Goal: Task Accomplishment & Management: Use online tool/utility

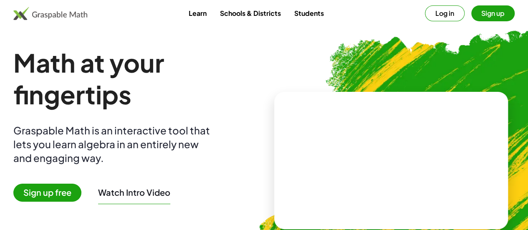
click at [431, 17] on button "Log in" at bounding box center [445, 13] width 40 height 16
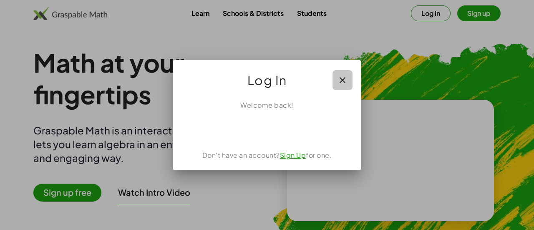
click at [341, 83] on icon "button" at bounding box center [343, 80] width 10 height 10
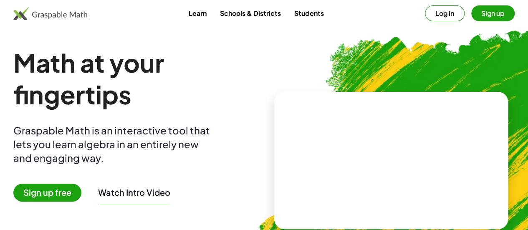
click at [304, 9] on link "Students" at bounding box center [308, 12] width 43 height 15
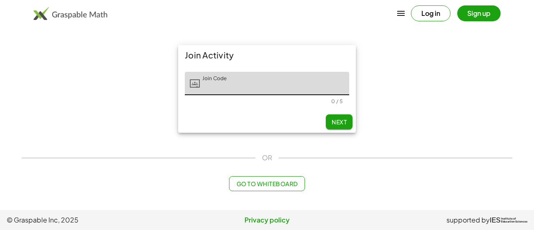
click at [290, 192] on main "Join Activity Join Code Join Code 0 / 5 Next OR Go to Whiteboard" at bounding box center [267, 105] width 534 height 210
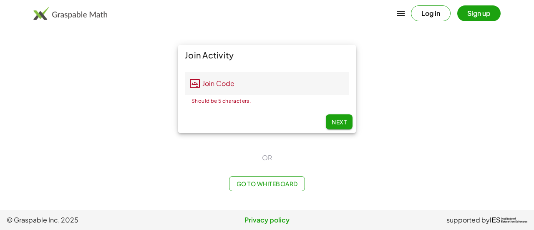
click at [275, 180] on span "Go to Whiteboard" at bounding box center [266, 184] width 61 height 8
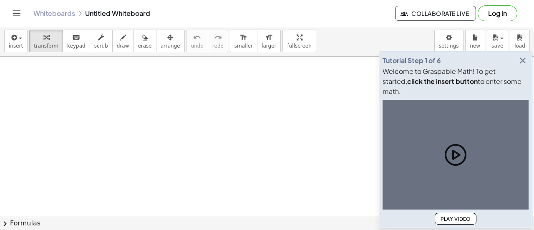
scroll to position [40, 0]
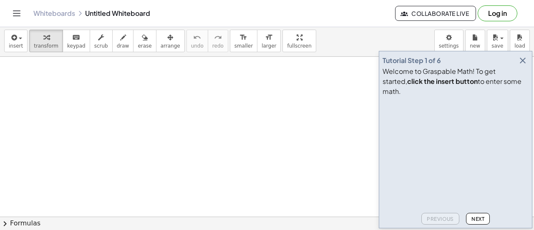
click at [522, 66] on icon "button" at bounding box center [523, 61] width 10 height 10
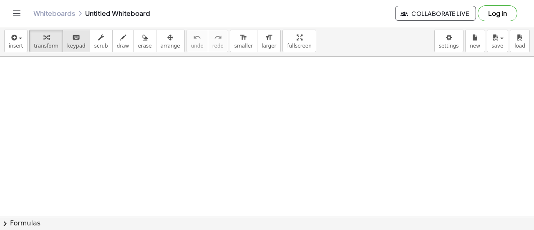
click at [68, 43] on span "keypad" at bounding box center [76, 46] width 18 height 6
click at [69, 45] on span "keypad" at bounding box center [76, 46] width 18 height 6
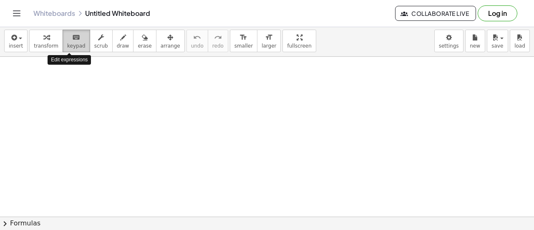
click at [69, 45] on span "keypad" at bounding box center [76, 46] width 18 height 6
click at [72, 35] on icon "keyboard" at bounding box center [76, 38] width 8 height 10
click at [67, 44] on span "keypad" at bounding box center [76, 46] width 18 height 6
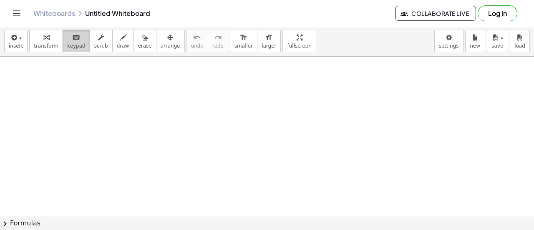
click at [67, 44] on span "keypad" at bounding box center [76, 46] width 18 height 6
click at [90, 51] on button "scrub" at bounding box center [101, 41] width 23 height 23
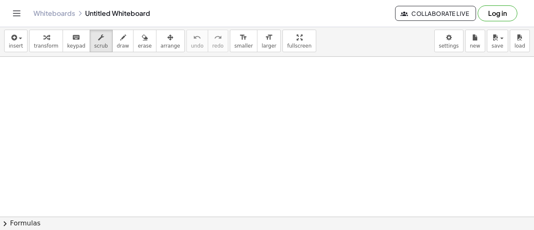
click at [116, 56] on div "insert select one: Math Expression Function Text Youtube Video Graphing Geometr…" at bounding box center [267, 40] width 534 height 31
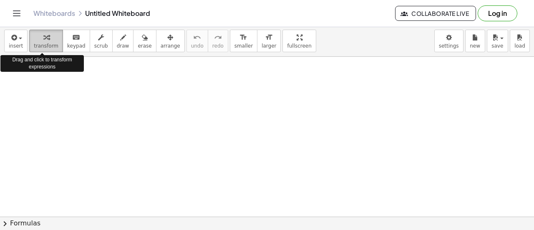
click at [43, 35] on icon "button" at bounding box center [46, 38] width 6 height 10
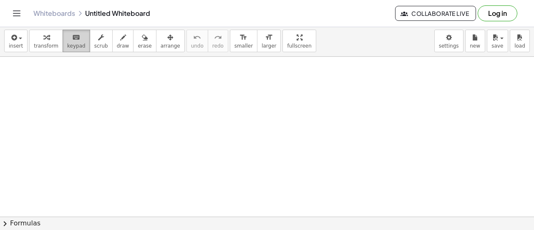
click at [75, 39] on div "keyboard" at bounding box center [76, 37] width 18 height 10
click at [74, 40] on div "keyboard" at bounding box center [76, 37] width 18 height 10
drag, startPoint x: 74, startPoint y: 40, endPoint x: 83, endPoint y: 74, distance: 35.3
click at [83, 74] on div "insert select one: Math Expression Function Text Youtube Video Graphing Geometr…" at bounding box center [267, 127] width 534 height 205
click at [85, 94] on div at bounding box center [267, 203] width 534 height 372
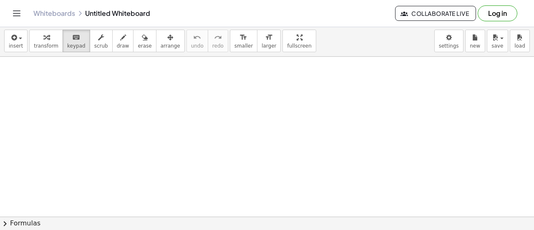
click at [102, 114] on div at bounding box center [267, 203] width 534 height 372
click at [76, 39] on div "keyboard" at bounding box center [76, 37] width 18 height 10
click at [19, 37] on div "button" at bounding box center [16, 37] width 14 height 10
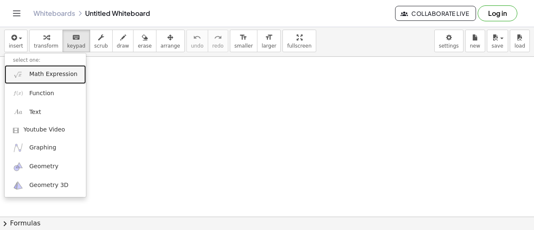
click at [59, 75] on span "Math Expression" at bounding box center [53, 74] width 48 height 8
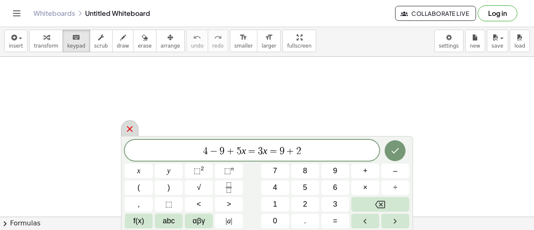
click at [395, 158] on button "Done" at bounding box center [395, 150] width 21 height 21
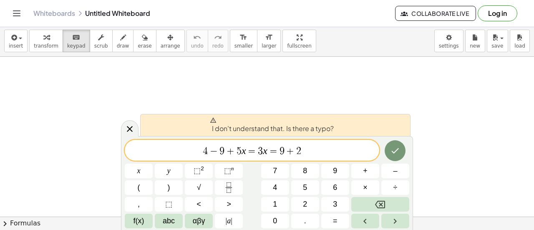
click at [377, 150] on span "4 − 9 + 5 x = 3 x = 9 + 2 ​" at bounding box center [252, 151] width 255 height 12
click at [398, 146] on icon "Done" at bounding box center [395, 151] width 10 height 10
click at [397, 146] on icon "Done" at bounding box center [395, 151] width 10 height 10
click at [390, 149] on button "Done" at bounding box center [395, 150] width 21 height 21
click at [392, 149] on icon "Done" at bounding box center [395, 151] width 10 height 10
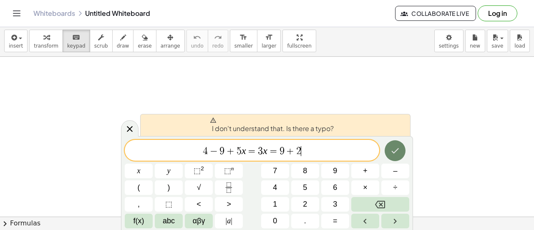
click at [391, 160] on button "Done" at bounding box center [395, 150] width 21 height 21
click at [315, 145] on span "4 − 9 + 5 x = 3 x = 9 + 2 ​" at bounding box center [252, 151] width 255 height 12
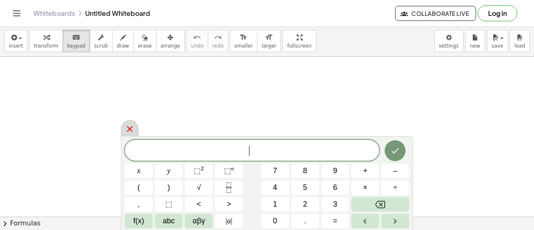
click at [131, 127] on icon at bounding box center [130, 129] width 6 height 6
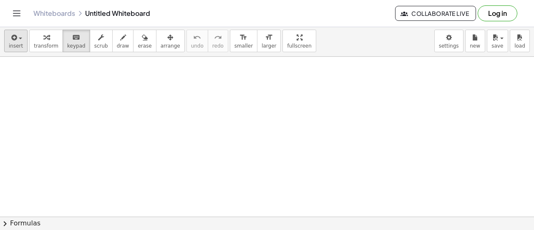
click at [20, 45] on span "insert" at bounding box center [16, 46] width 14 height 6
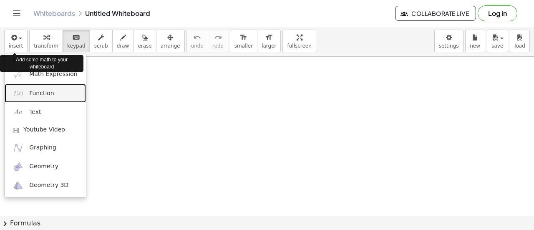
click at [14, 89] on img at bounding box center [18, 93] width 10 height 10
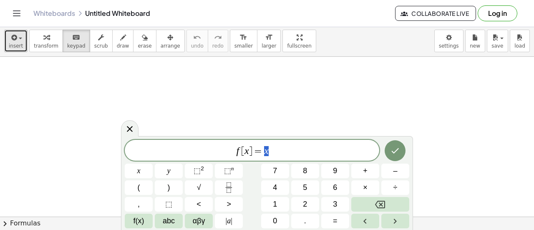
click at [10, 36] on icon "button" at bounding box center [14, 38] width 8 height 10
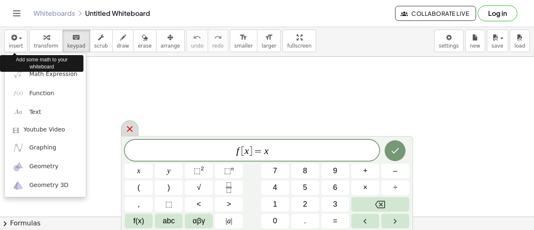
click at [132, 129] on icon at bounding box center [130, 129] width 10 height 10
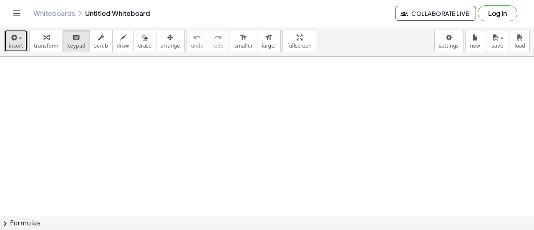
click at [21, 40] on button "insert" at bounding box center [15, 41] width 23 height 23
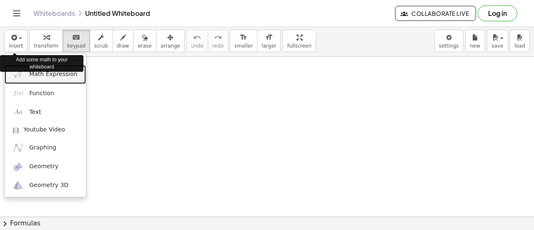
click at [31, 74] on span "Math Expression" at bounding box center [53, 74] width 48 height 8
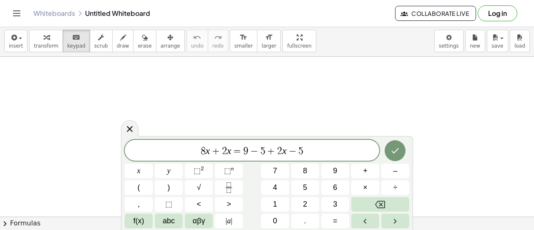
click at [393, 159] on button "Done" at bounding box center [395, 150] width 21 height 21
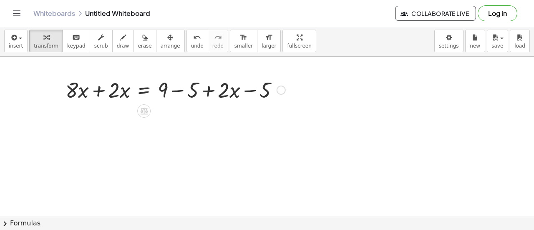
click at [106, 100] on div at bounding box center [175, 89] width 228 height 28
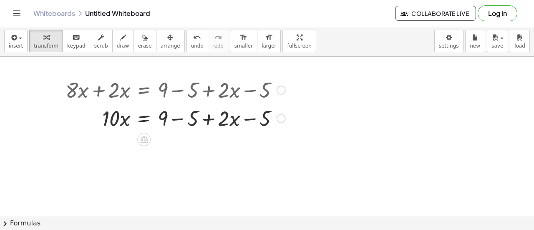
click at [225, 120] on div at bounding box center [175, 118] width 228 height 28
click at [245, 124] on div at bounding box center [175, 118] width 228 height 28
click at [247, 121] on div at bounding box center [175, 118] width 228 height 28
click at [190, 118] on div at bounding box center [175, 118] width 228 height 28
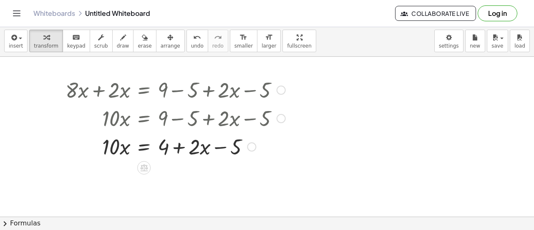
click at [207, 153] on div at bounding box center [175, 146] width 228 height 28
click at [182, 153] on div at bounding box center [175, 146] width 228 height 28
click at [222, 150] on div at bounding box center [175, 146] width 228 height 28
click at [118, 142] on div at bounding box center [175, 146] width 228 height 28
click at [252, 148] on div at bounding box center [251, 146] width 9 height 9
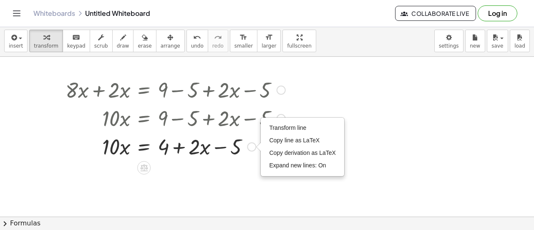
click at [252, 148] on div "Transform line Copy line as LaTeX Copy derivation as LaTeX Expand new lines: On" at bounding box center [251, 146] width 9 height 9
click at [228, 146] on div at bounding box center [175, 146] width 228 height 28
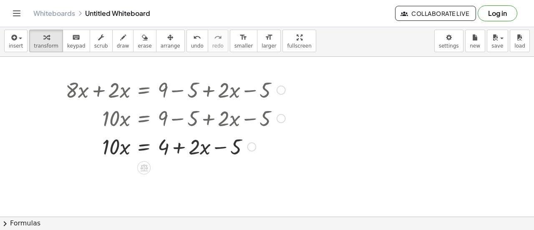
click at [199, 148] on div at bounding box center [175, 146] width 228 height 28
click at [178, 149] on div at bounding box center [175, 146] width 228 height 28
click at [137, 152] on div at bounding box center [175, 146] width 228 height 28
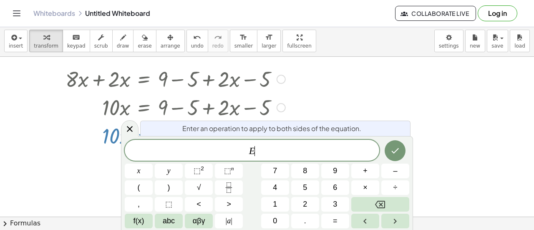
scroll to position [52, 0]
click at [132, 126] on icon at bounding box center [130, 129] width 6 height 6
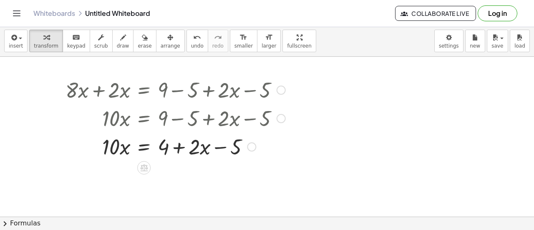
click at [142, 147] on div at bounding box center [175, 146] width 228 height 28
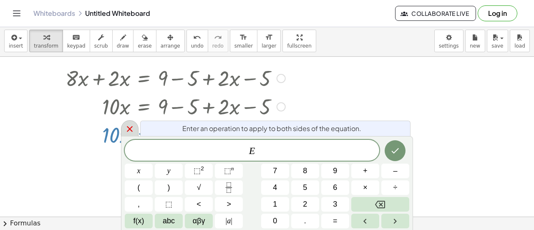
click at [127, 127] on icon at bounding box center [130, 129] width 6 height 6
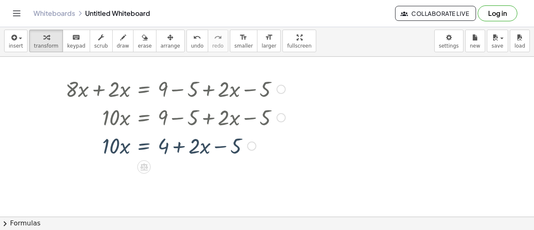
scroll to position [40, 0]
click at [117, 151] on div at bounding box center [175, 146] width 228 height 28
click at [161, 152] on div at bounding box center [175, 146] width 228 height 28
click at [179, 150] on div at bounding box center [175, 146] width 228 height 28
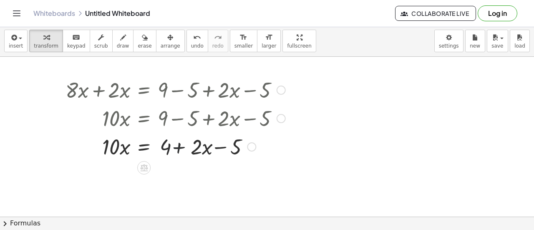
click at [179, 150] on div at bounding box center [175, 146] width 228 height 28
click at [229, 146] on div at bounding box center [175, 146] width 228 height 28
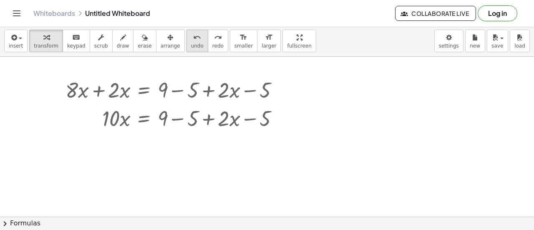
click at [191, 44] on span "undo" at bounding box center [197, 46] width 13 height 6
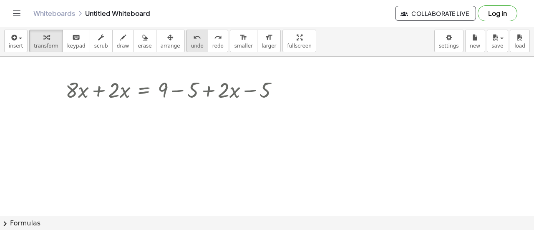
click at [191, 44] on span "undo" at bounding box center [197, 46] width 13 height 6
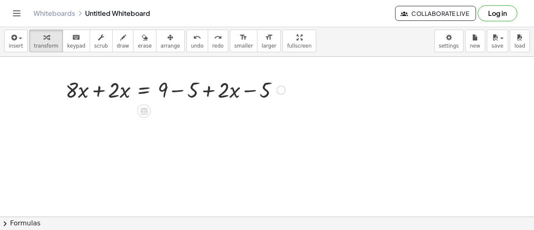
click at [192, 91] on div at bounding box center [175, 89] width 228 height 28
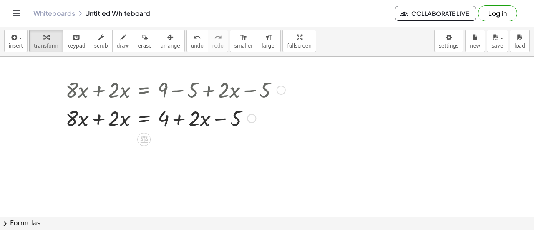
click at [102, 120] on div at bounding box center [175, 118] width 228 height 28
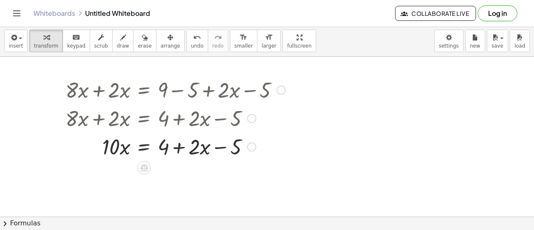
click at [182, 149] on div at bounding box center [175, 146] width 228 height 28
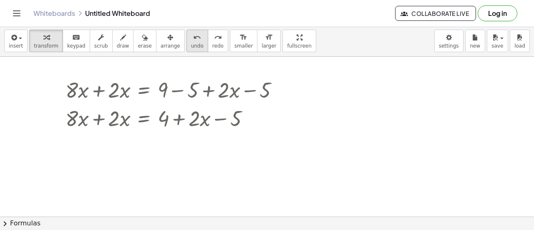
click at [191, 43] on span "undo" at bounding box center [197, 46] width 13 height 6
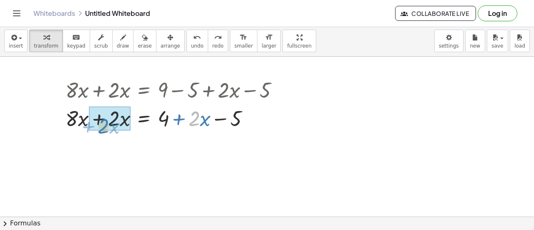
drag, startPoint x: 198, startPoint y: 121, endPoint x: 105, endPoint y: 126, distance: 92.9
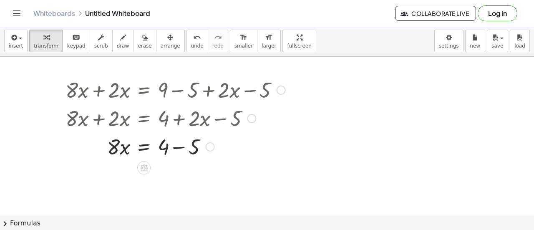
click at [132, 132] on div at bounding box center [175, 146] width 228 height 28
